Goal: Check status: Check status

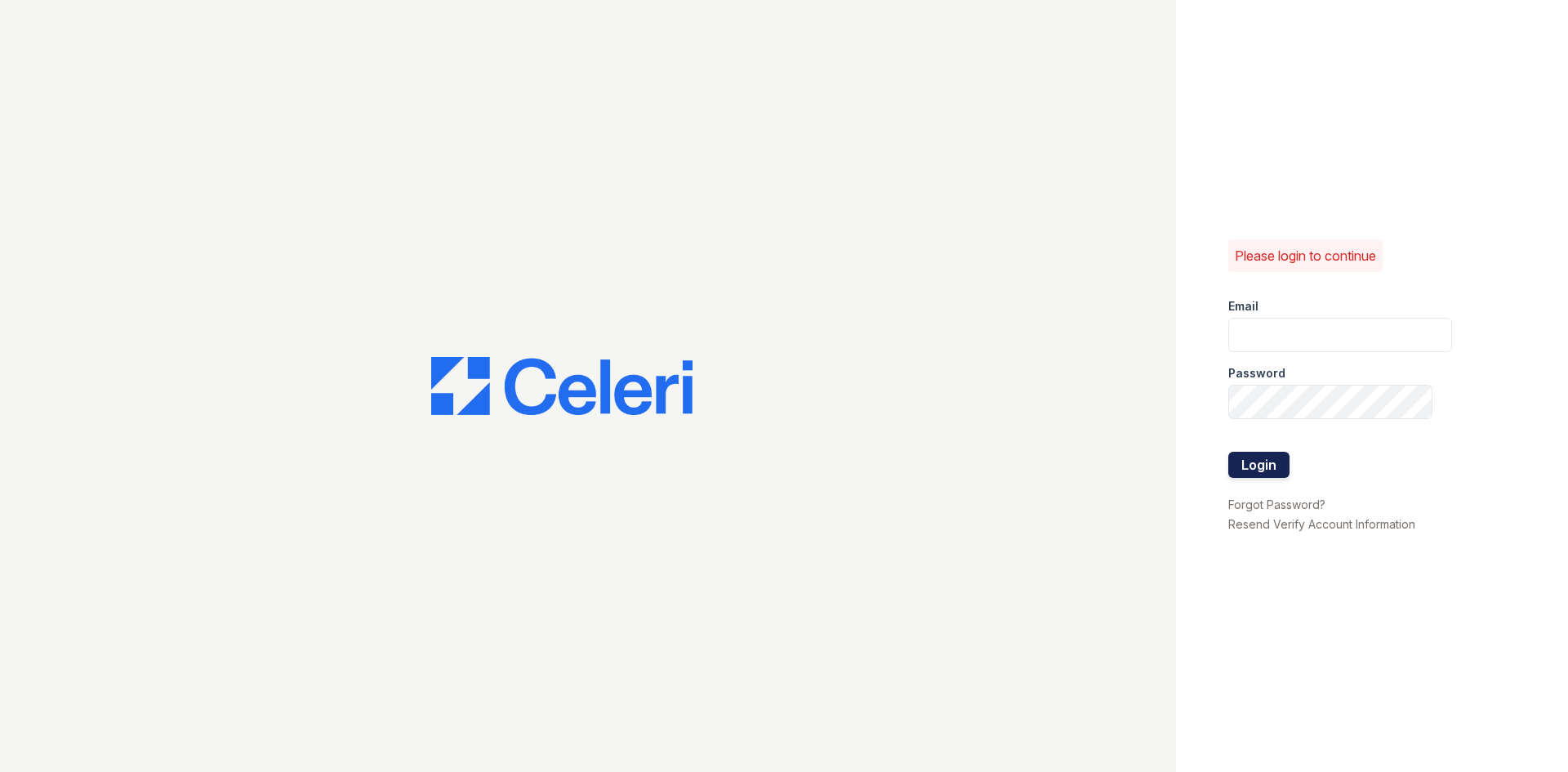
type input "longhorn1@cafmanagement.com"
click at [1252, 456] on button "Login" at bounding box center [1258, 465] width 61 height 26
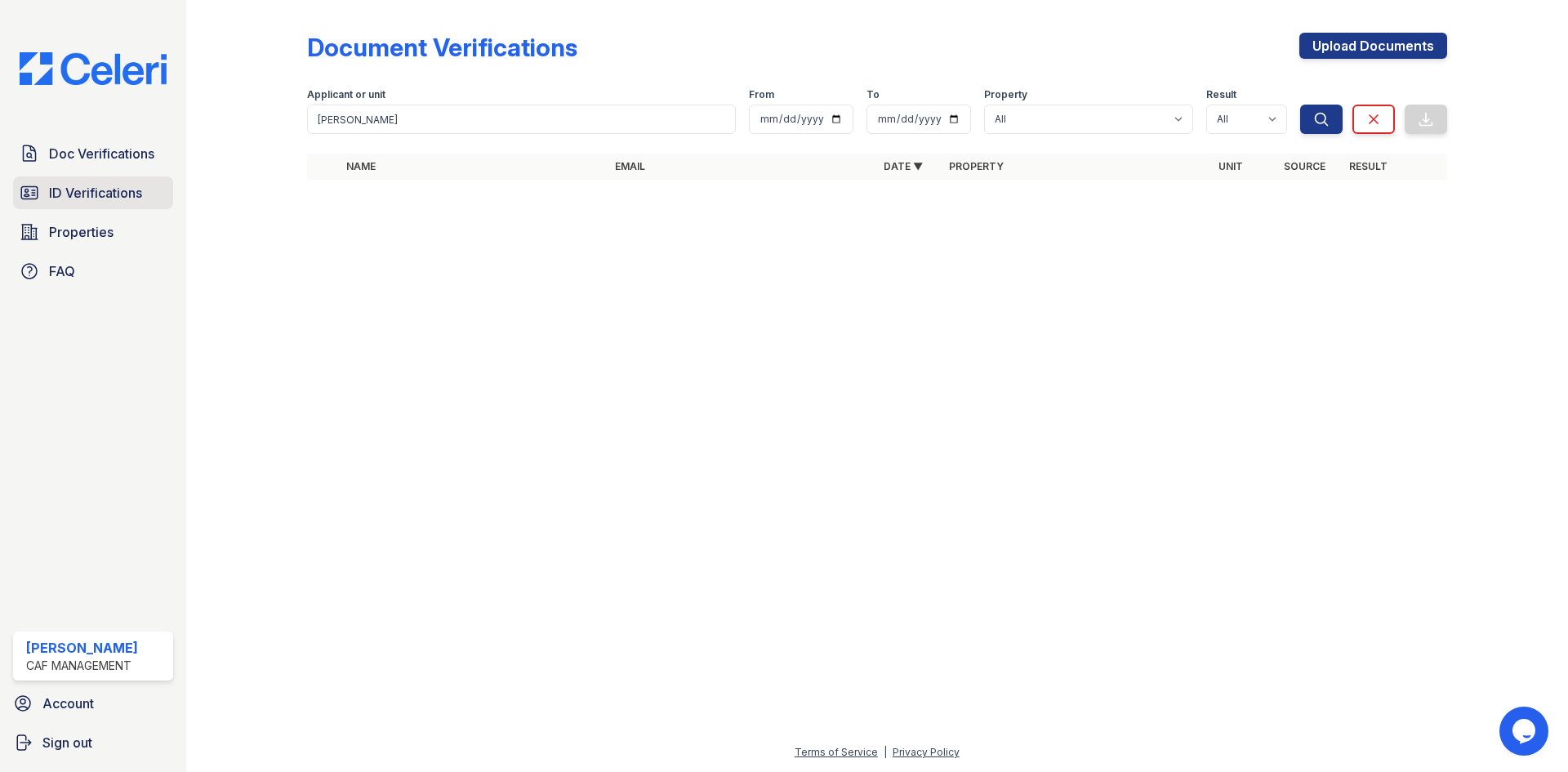
click at [79, 193] on span "ID Verifications" at bounding box center [96, 193] width 93 height 20
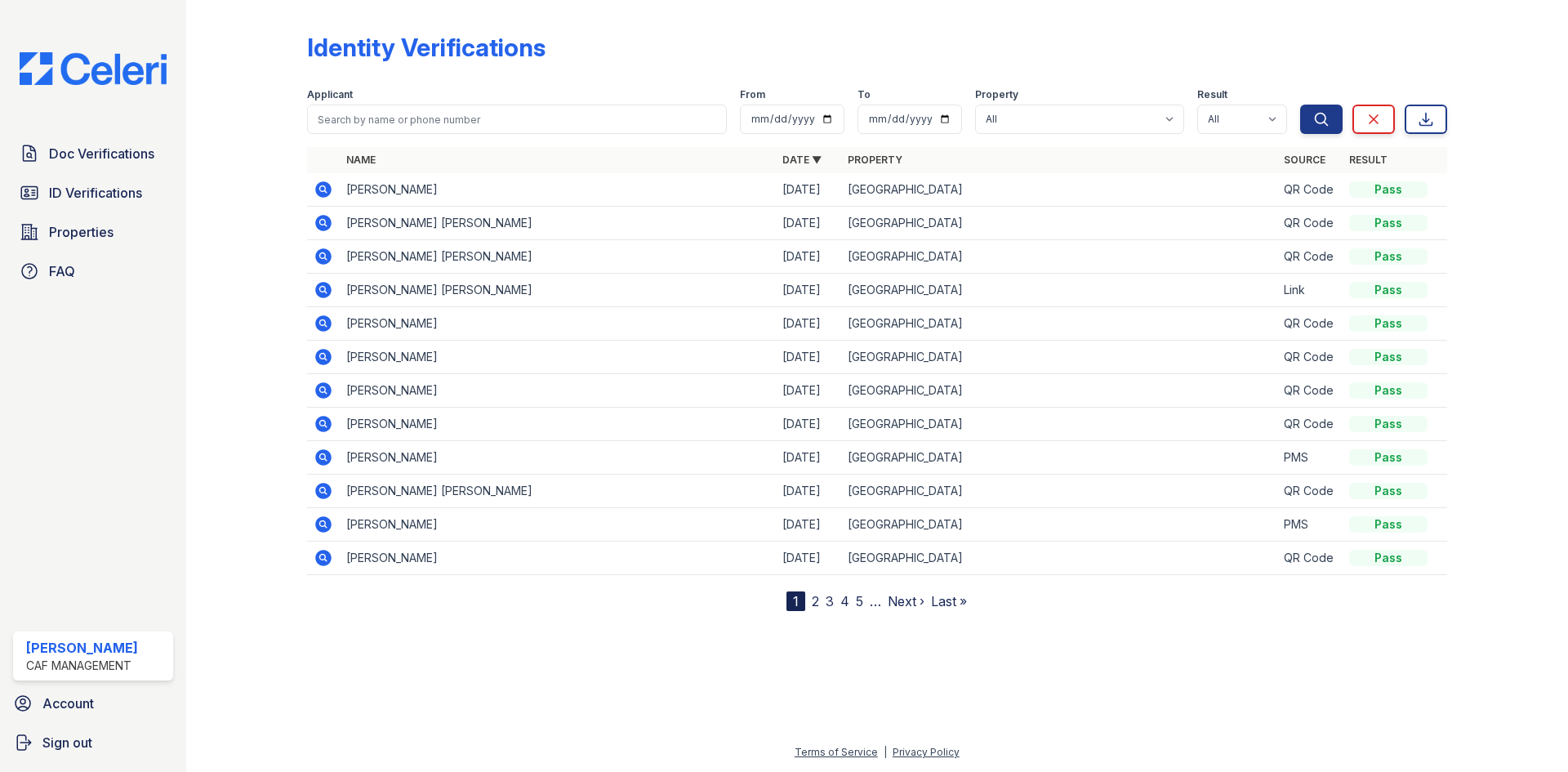
click at [323, 184] on icon at bounding box center [324, 189] width 16 height 16
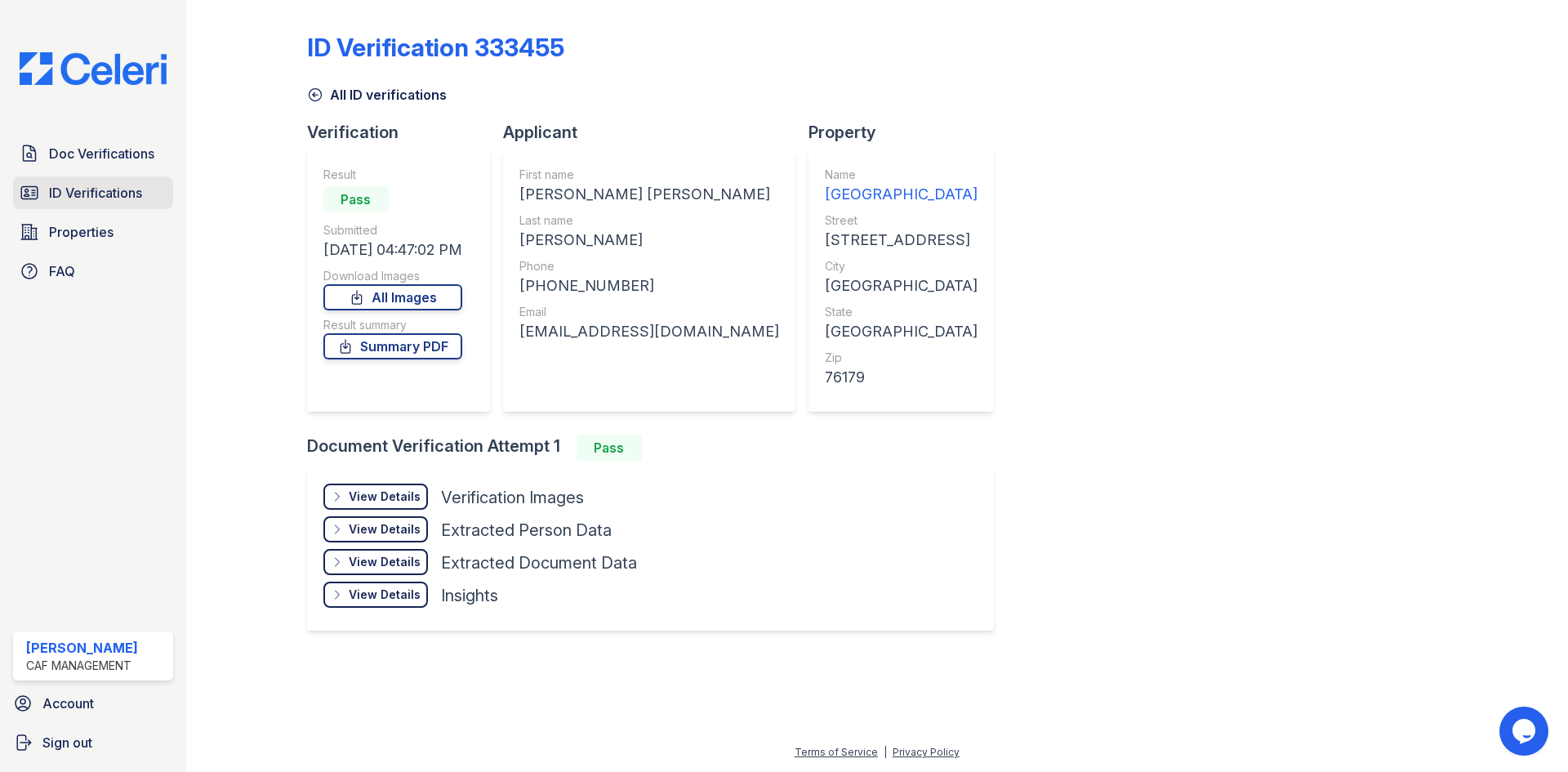
click at [99, 188] on span "ID Verifications" at bounding box center [96, 193] width 93 height 20
